Goal: Communication & Community: Answer question/provide support

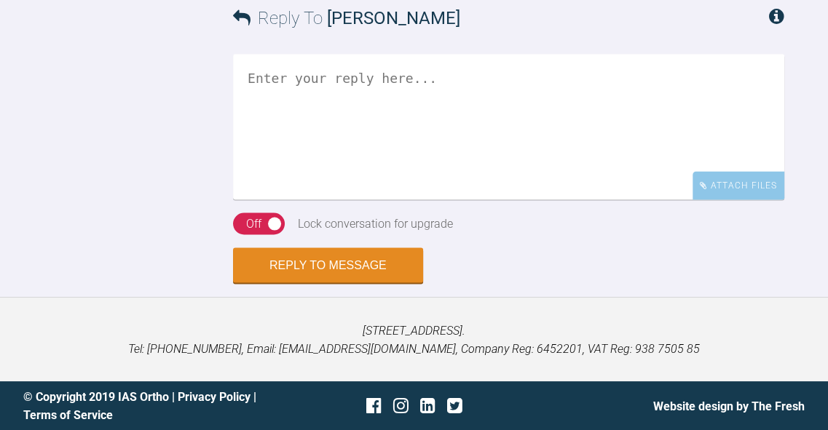
scroll to position [6631, 0]
click at [571, 199] on textarea at bounding box center [508, 127] width 551 height 146
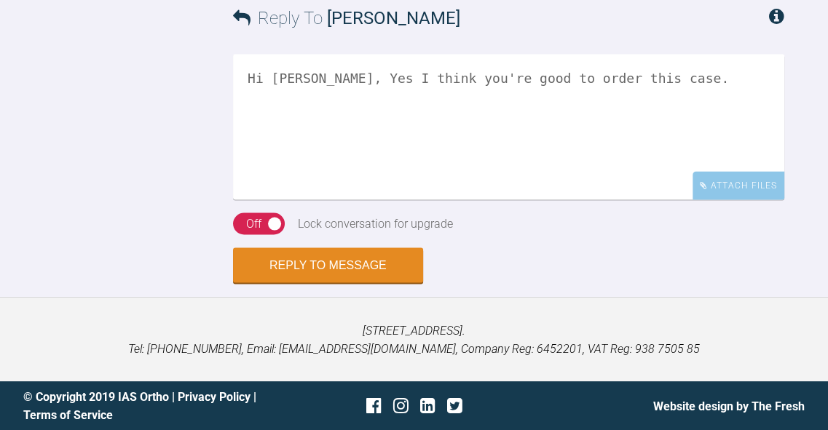
scroll to position [6716, 0]
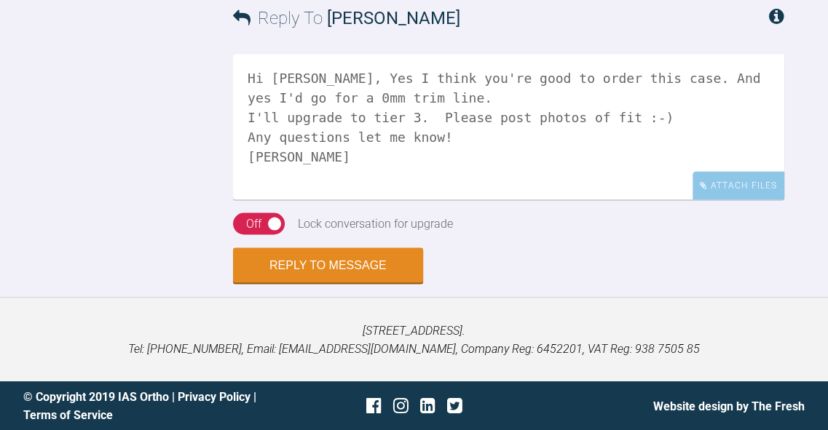
type textarea "Hi Catie, Yes I think you're good to order this case. And yes I'd go for a 0mm …"
click at [239, 234] on div "On Off" at bounding box center [259, 224] width 52 height 22
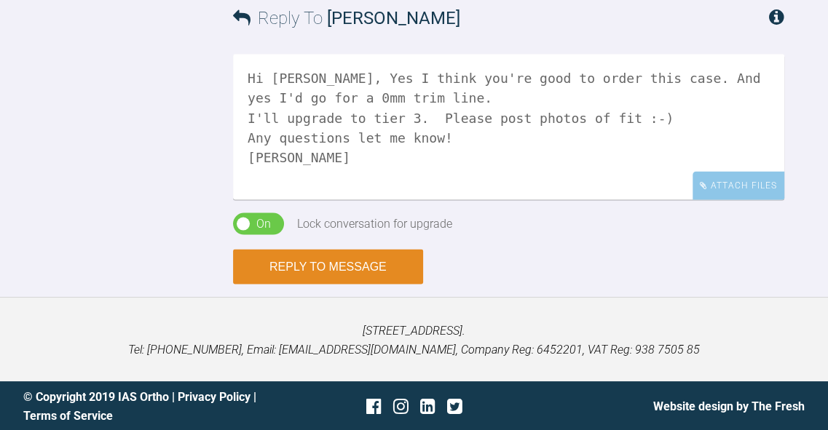
click at [332, 284] on button "Reply to Message" at bounding box center [328, 266] width 190 height 35
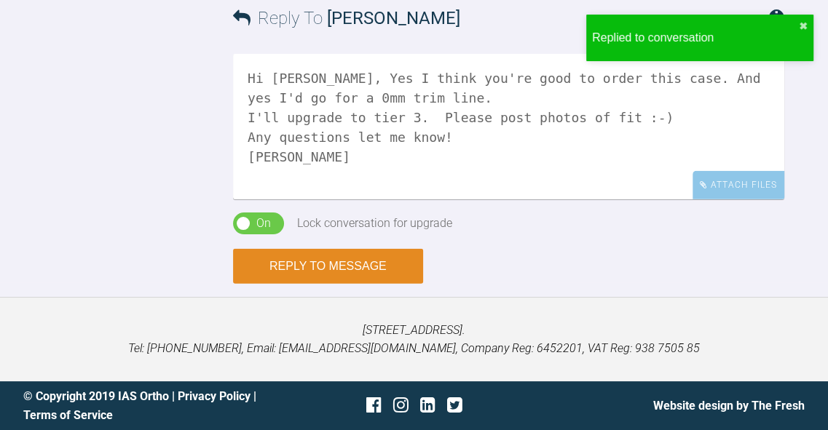
scroll to position [7037, 0]
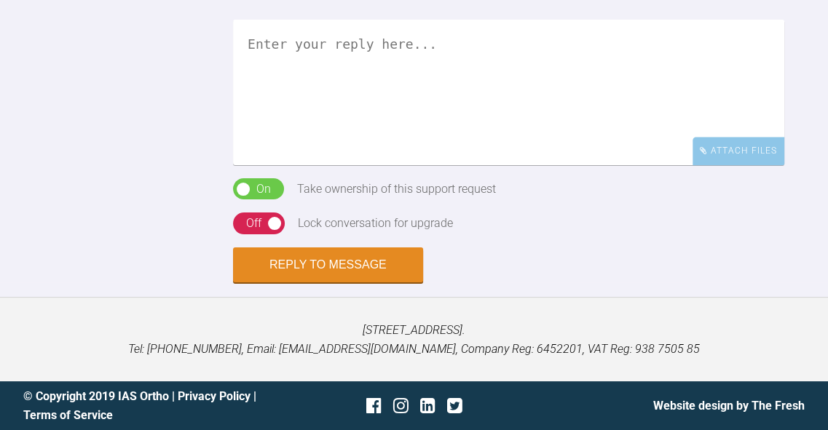
scroll to position [1165, 0]
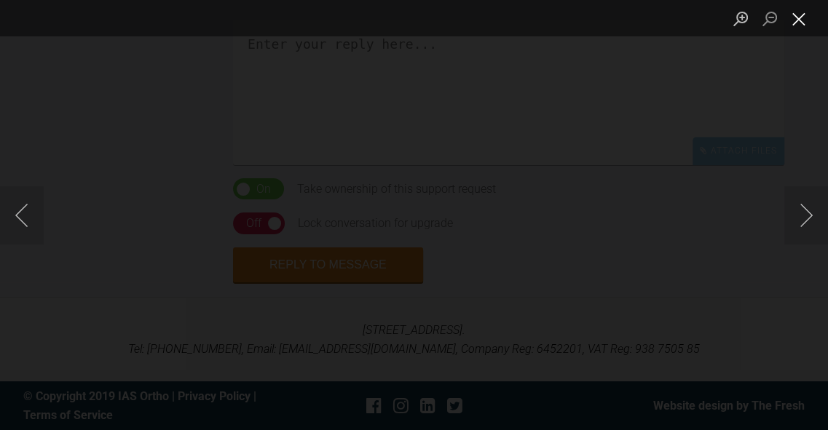
click at [805, 23] on button "Close lightbox" at bounding box center [798, 18] width 29 height 25
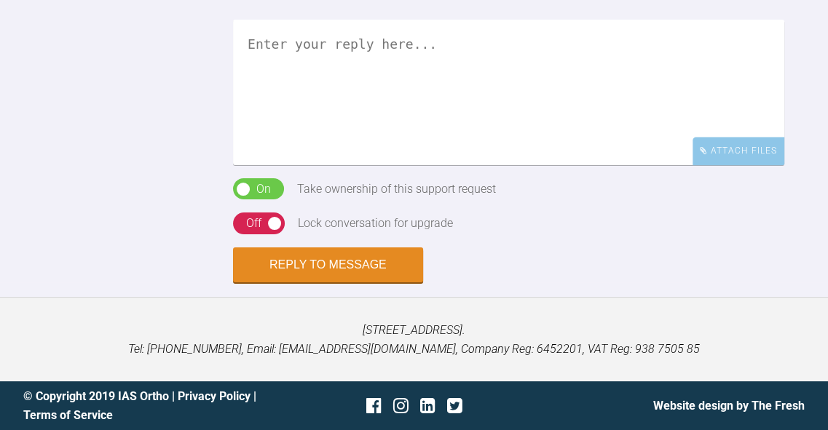
scroll to position [1569, 0]
click at [654, 165] on textarea at bounding box center [508, 93] width 551 height 146
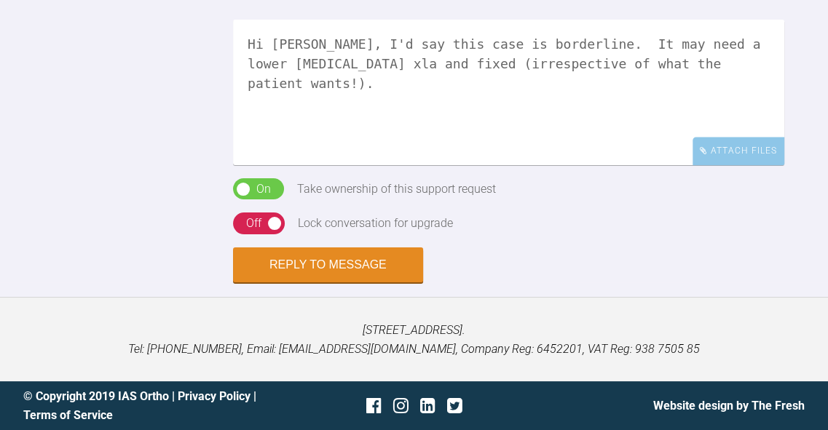
scroll to position [1376, 0]
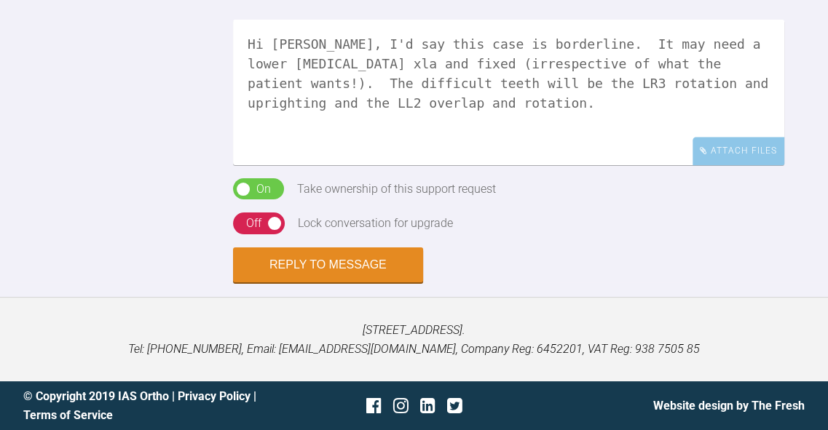
click at [700, 165] on textarea "Hi [PERSON_NAME], I'd say this case is borderline. It may need a lower [MEDICAL…" at bounding box center [508, 93] width 551 height 146
click at [440, 165] on textarea "Hi [PERSON_NAME], I'd say this case is borderline. It may need a lower [MEDICAL…" at bounding box center [508, 93] width 551 height 146
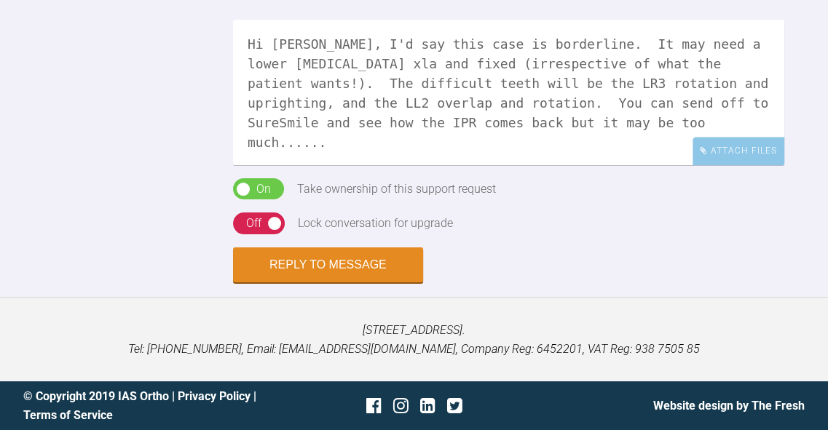
scroll to position [1561, 0]
click at [393, 165] on textarea "Hi [PERSON_NAME], I'd say this case is borderline. It may need a lower [MEDICAL…" at bounding box center [508, 93] width 551 height 146
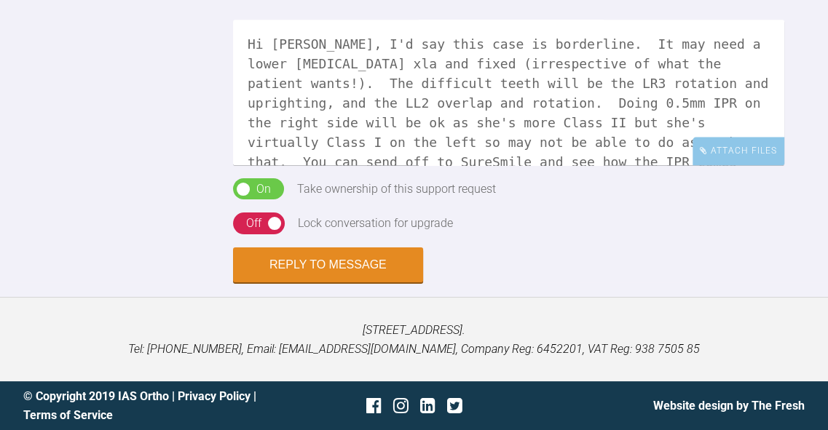
scroll to position [1334, 0]
click at [756, 165] on textarea "Hi [PERSON_NAME], I'd say this case is borderline. It may need a lower [MEDICAL…" at bounding box center [508, 93] width 551 height 146
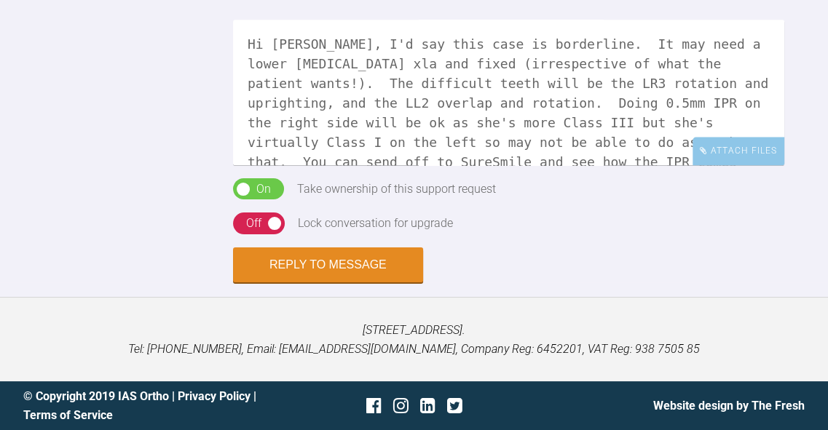
click at [678, 165] on textarea "Hi [PERSON_NAME], I'd say this case is borderline. It may need a lower [MEDICAL…" at bounding box center [508, 93] width 551 height 146
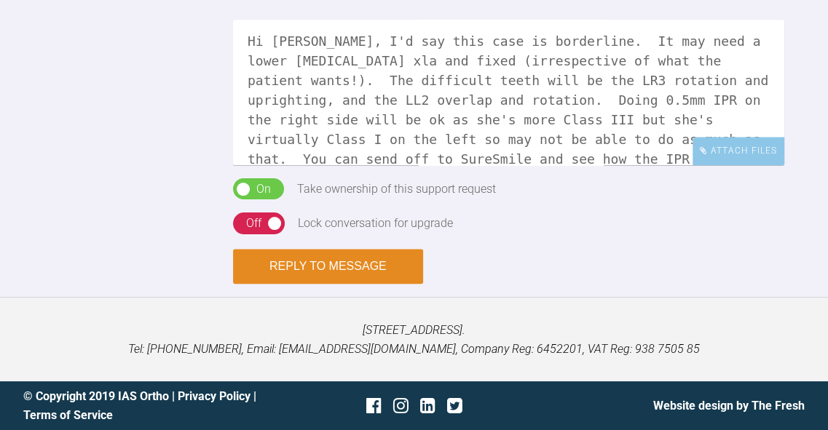
type textarea "Hi [PERSON_NAME], I'd say this case is borderline. It may need a lower [MEDICAL…"
click at [400, 284] on button "Reply to Message" at bounding box center [328, 266] width 190 height 35
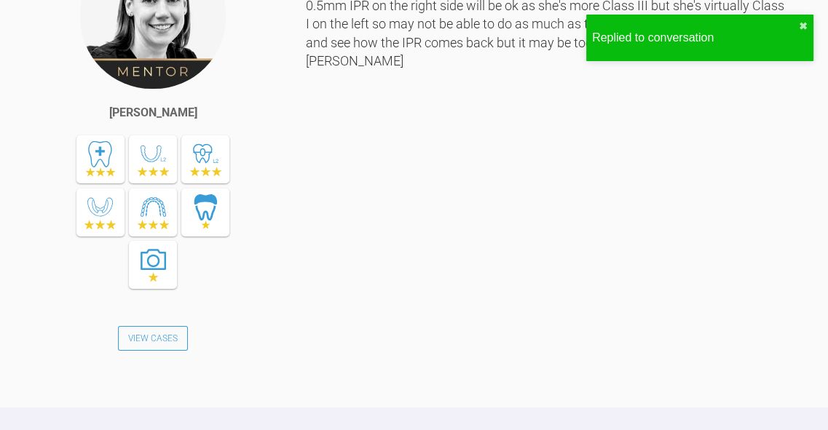
scroll to position [1127, 0]
